Goal: Check status

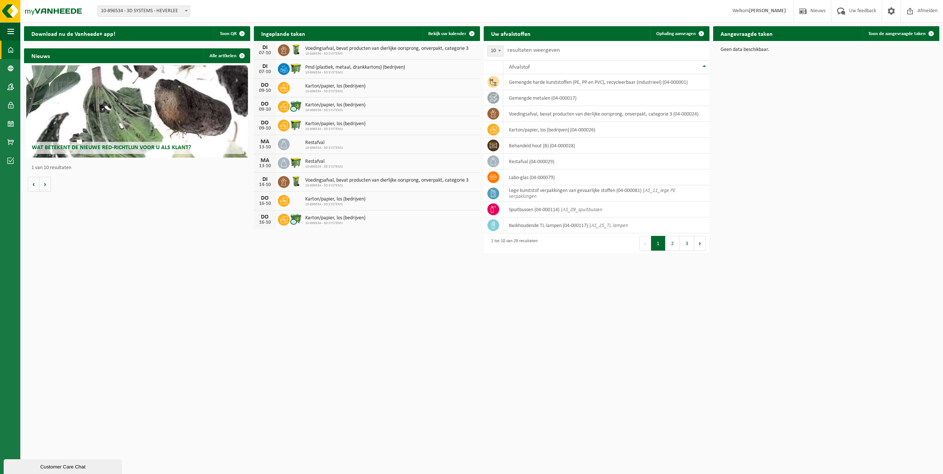
click at [290, 146] on div "[DATE] Restafval 10-896534 - 3D SYSTEMS" at bounding box center [367, 144] width 226 height 19
click at [473, 34] on span at bounding box center [471, 33] width 15 height 15
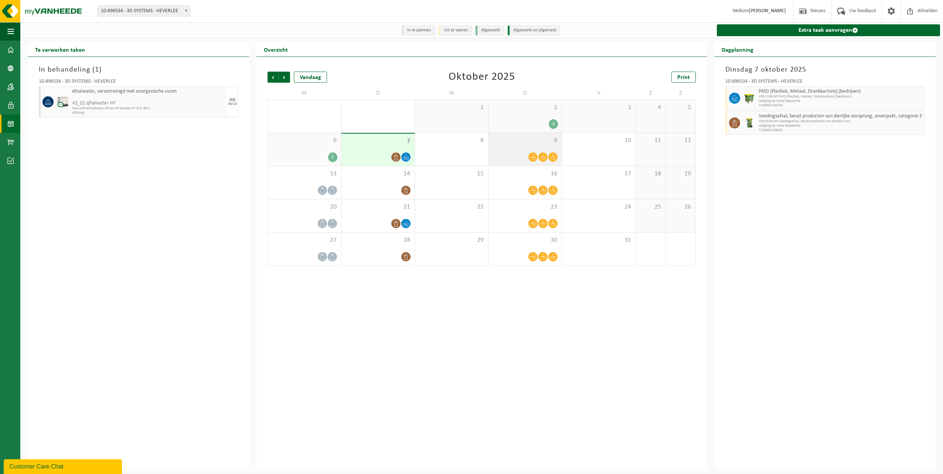
click at [553, 157] on icon at bounding box center [553, 157] width 6 height 6
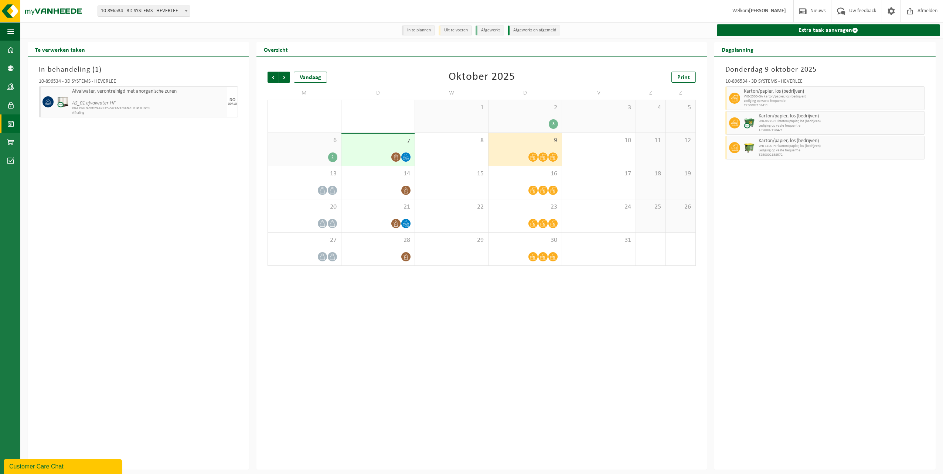
click at [592, 323] on div "Vorige Volgende Vandaag Oktober 2025 Print M D W D V Z Z 29 2 30 1 1 2 3 3 4 5 …" at bounding box center [481, 263] width 450 height 413
click at [333, 192] on icon at bounding box center [332, 190] width 6 height 6
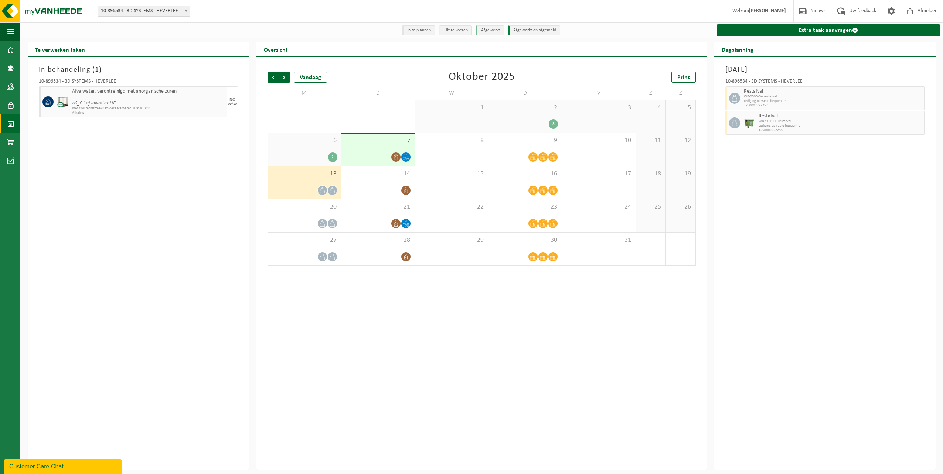
click at [396, 313] on div "Vorige Volgende Vandaag Oktober 2025 Print M D W D V Z Z 29 2 30 1 1 2 3 3 4 5 …" at bounding box center [481, 263] width 450 height 413
